Goal: Task Accomplishment & Management: Use online tool/utility

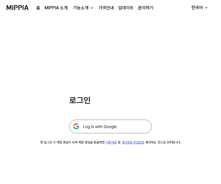
click at [108, 128] on img at bounding box center [110, 127] width 82 height 14
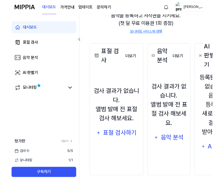
scroll to position [59, 0]
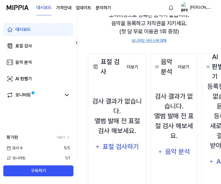
click at [125, 144] on div "표절 검사하기" at bounding box center [120, 147] width 37 height 10
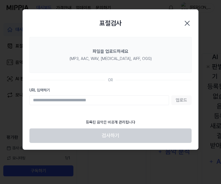
click at [158, 54] on label "파일을 업로드하세요 (MP3, AAC, WAV, FLAC, AIFF, OGG)" at bounding box center [110, 55] width 162 height 36
click at [0, 0] on input "파일을 업로드하세요 (MP3, AAC, WAV, FLAC, AIFF, OGG)" at bounding box center [0, 0] width 0 height 0
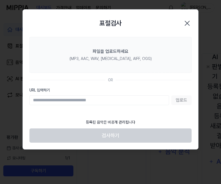
click at [171, 47] on label "파일을 업로드하세요 (MP3, AAC, WAV, FLAC, AIFF, OGG)" at bounding box center [110, 55] width 162 height 36
click at [0, 0] on input "파일을 업로드하세요 (MP3, AAC, WAV, FLAC, AIFF, OGG)" at bounding box center [0, 0] width 0 height 0
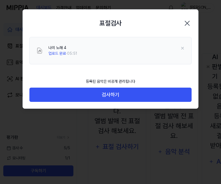
click at [181, 95] on button "검사하기" at bounding box center [110, 95] width 162 height 15
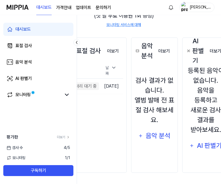
scroll to position [75, 0]
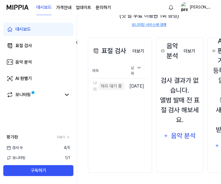
click at [72, 93] on div "모니터링" at bounding box center [38, 95] width 70 height 13
click at [66, 92] on icon at bounding box center [66, 95] width 7 height 7
click at [68, 96] on icon at bounding box center [66, 95] width 3 height 2
click at [69, 92] on icon at bounding box center [66, 95] width 7 height 7
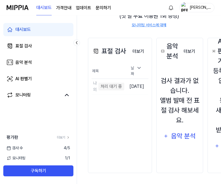
click at [124, 85] on td "나의 노래 4 처리 대기 중 이동하기" at bounding box center [107, 86] width 33 height 15
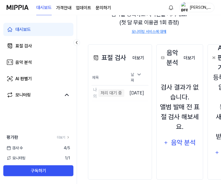
scroll to position [68, 0]
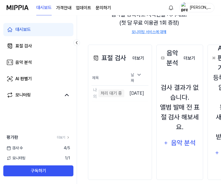
click at [123, 96] on div "나의 노래 4 처리 대기 중" at bounding box center [107, 93] width 33 height 13
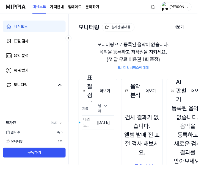
scroll to position [24, 0]
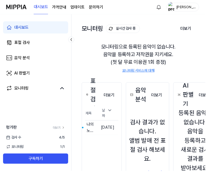
click at [0, 0] on button "이동하기" at bounding box center [0, 0] width 0 height 0
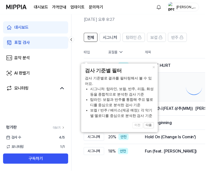
scroll to position [0, 0]
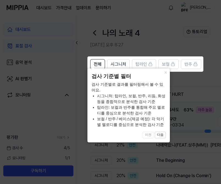
click at [167, 76] on button "×" at bounding box center [165, 73] width 9 height 8
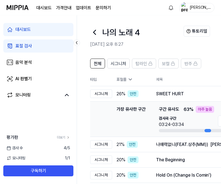
click at [125, 63] on span "시그니처" at bounding box center [118, 64] width 15 height 7
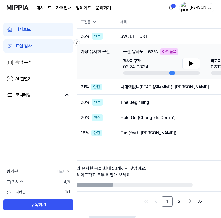
click at [183, 184] on link "2" at bounding box center [178, 201] width 11 height 11
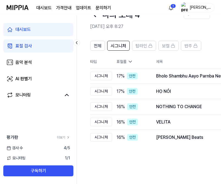
click at [98, 47] on span "전체" at bounding box center [98, 46] width 8 height 7
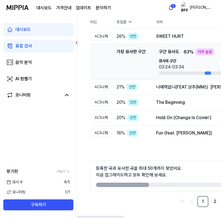
click at [213, 184] on link "2" at bounding box center [214, 201] width 11 height 11
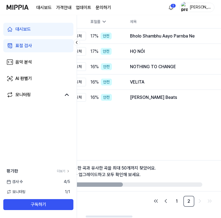
click at [177, 184] on link "1" at bounding box center [176, 201] width 11 height 11
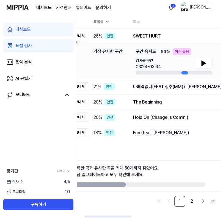
scroll to position [0, 23]
click at [204, 63] on icon at bounding box center [203, 63] width 4 height 5
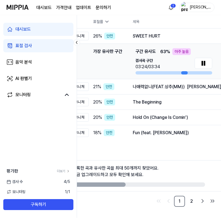
click at [207, 60] on button at bounding box center [203, 63] width 18 height 11
click at [203, 62] on icon at bounding box center [203, 63] width 7 height 7
click at [188, 71] on div "검사곡 구간 03:24/03:34" at bounding box center [173, 66] width 77 height 17
click at [185, 72] on div at bounding box center [184, 73] width 7 height 3
click at [205, 62] on icon at bounding box center [203, 63] width 7 height 7
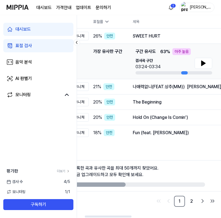
click at [203, 65] on icon at bounding box center [203, 63] width 7 height 7
click at [185, 72] on div at bounding box center [184, 73] width 7 height 3
click at [184, 72] on div at bounding box center [184, 73] width 7 height 3
click at [200, 61] on icon at bounding box center [203, 63] width 7 height 7
click at [201, 60] on button at bounding box center [203, 63] width 18 height 11
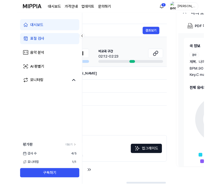
scroll to position [0, 150]
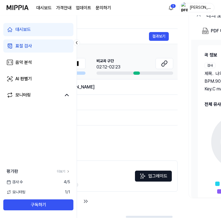
click at [168, 62] on button at bounding box center [164, 63] width 18 height 11
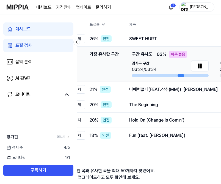
scroll to position [0, 27]
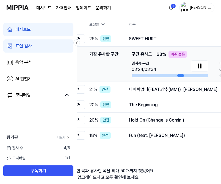
click at [180, 92] on div "나매력없니(FEAT.상추(MM)) 박혜경" at bounding box center [210, 89] width 162 height 7
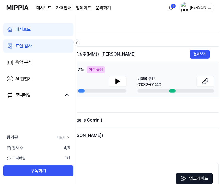
scroll to position [0, 109]
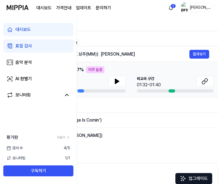
click at [206, 81] on icon at bounding box center [204, 81] width 7 height 7
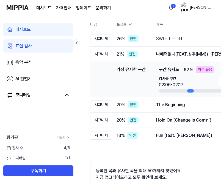
scroll to position [0, 0]
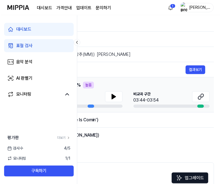
scroll to position [0, 112]
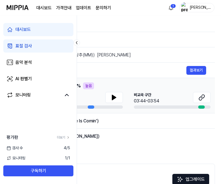
click at [208, 98] on button at bounding box center [202, 97] width 18 height 11
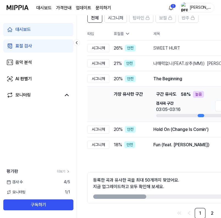
scroll to position [0, 31]
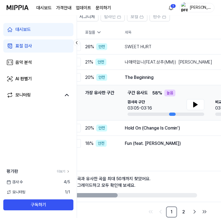
click at [152, 134] on td "Hold On (Change Is Comin') 결과보기" at bounding box center [206, 128] width 180 height 15
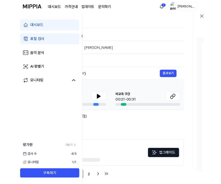
scroll to position [61, 0]
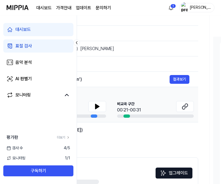
click at [187, 111] on button at bounding box center [185, 106] width 18 height 11
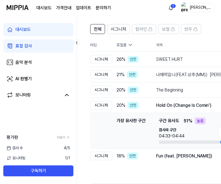
scroll to position [0, 0]
click at [119, 31] on span "시그니처" at bounding box center [118, 29] width 15 height 7
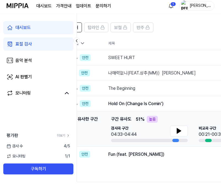
scroll to position [37, 0]
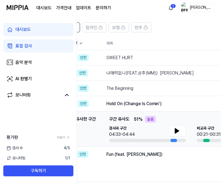
click at [166, 58] on div "SWEET HURT" at bounding box center [187, 58] width 162 height 7
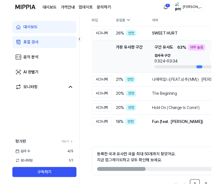
scroll to position [60, 0]
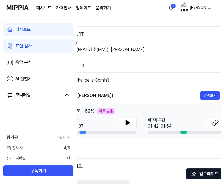
scroll to position [0, 96]
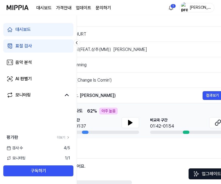
click at [212, 122] on button at bounding box center [218, 122] width 18 height 11
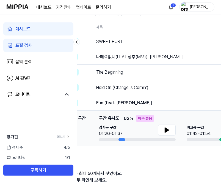
scroll to position [53, 0]
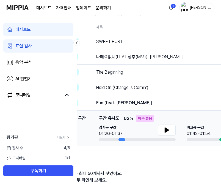
click at [162, 92] on td "Hold On (Change Is Comin') 결과보기" at bounding box center [177, 87] width 180 height 15
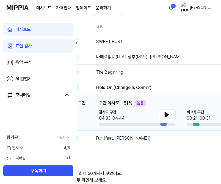
click at [173, 73] on div "The Beginning" at bounding box center [177, 72] width 162 height 7
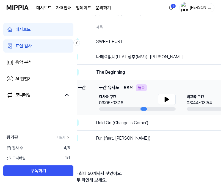
click at [183, 57] on div "나매력없니(FEAT.상추(MM)) 박혜경" at bounding box center [177, 57] width 162 height 7
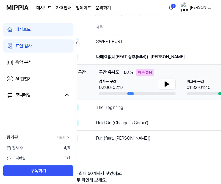
click at [173, 45] on div "SWEET HURT 결과보기" at bounding box center [177, 41] width 162 height 7
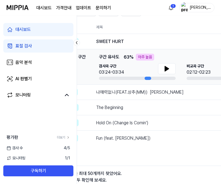
scroll to position [0, 0]
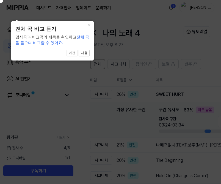
scroll to position [53, 0]
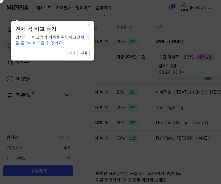
click at [89, 28] on button "×" at bounding box center [89, 25] width 9 height 8
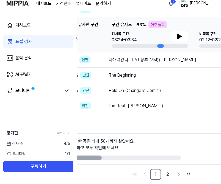
scroll to position [92, 0]
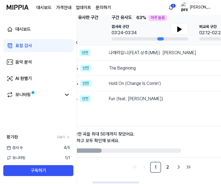
click at [167, 168] on link "2" at bounding box center [167, 167] width 11 height 11
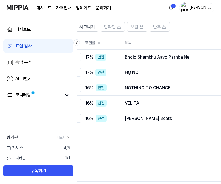
scroll to position [0, 27]
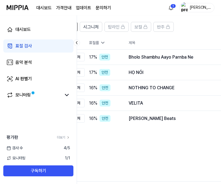
click at [172, 60] on div "Bholo Shambhu Aayo Parnba Ne" at bounding box center [209, 57] width 162 height 7
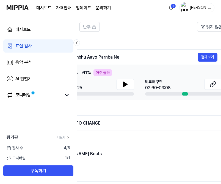
scroll to position [0, 103]
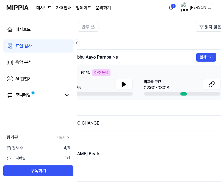
click at [211, 86] on icon at bounding box center [211, 84] width 7 height 7
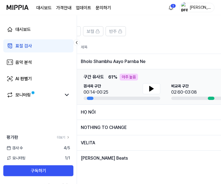
scroll to position [33, 0]
click at [193, 114] on div "HỌ NÓI" at bounding box center [162, 112] width 162 height 7
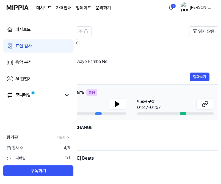
scroll to position [0, 113]
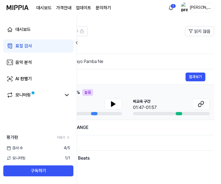
click at [200, 104] on icon at bounding box center [199, 105] width 3 height 4
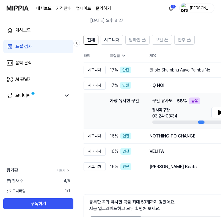
scroll to position [25, 0]
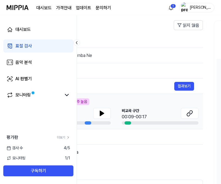
scroll to position [0, 125]
click at [194, 113] on button at bounding box center [189, 113] width 18 height 11
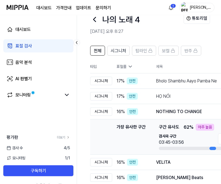
scroll to position [0, 0]
